Goal: Find specific page/section: Find specific page/section

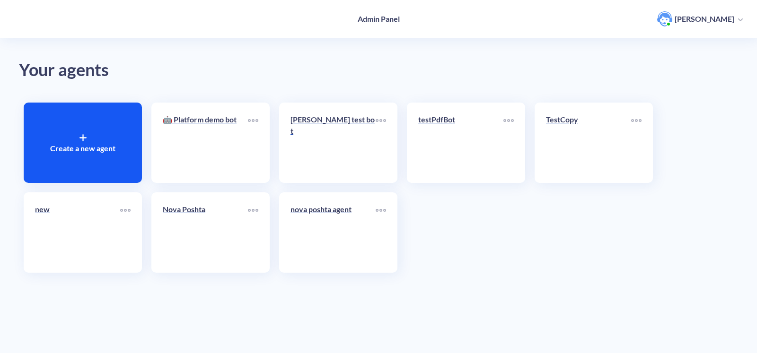
click at [472, 254] on div "Create a new agent 🤖 Platform demo bot [PERSON_NAME] test bot testPdfBot TestCo…" at bounding box center [378, 188] width 719 height 180
click at [328, 216] on div "nova poshta agent" at bounding box center [332, 213] width 85 height 19
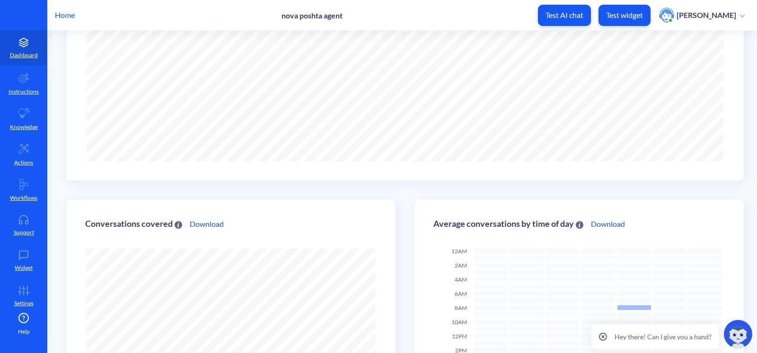
scroll to position [121, 0]
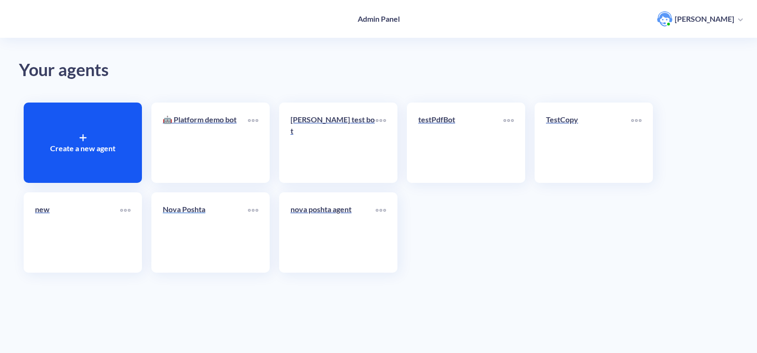
click at [199, 211] on p "Nova Poshta" at bounding box center [205, 209] width 85 height 11
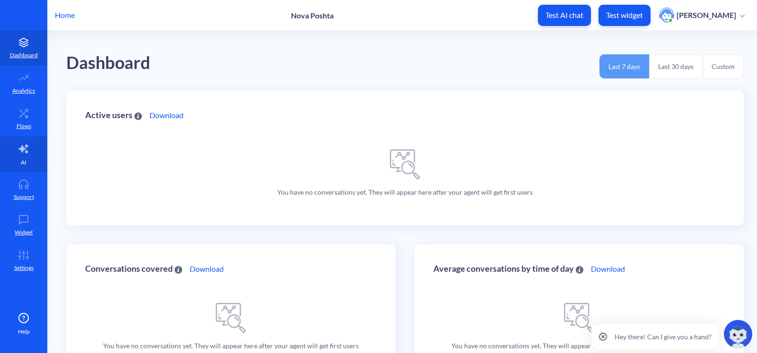
click at [26, 155] on link "AI" at bounding box center [23, 154] width 47 height 35
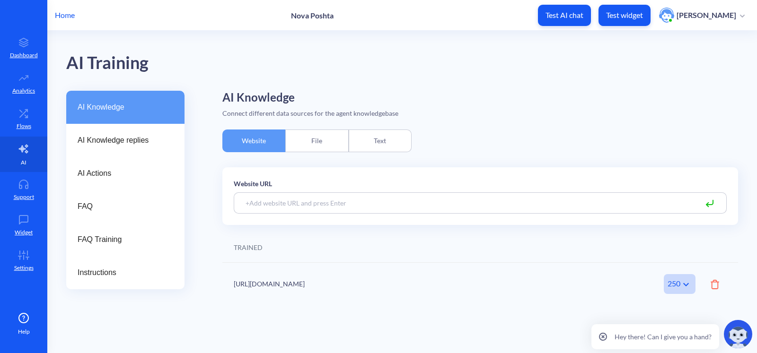
click at [26, 151] on icon at bounding box center [23, 149] width 9 height 9
